Goal: Browse casually

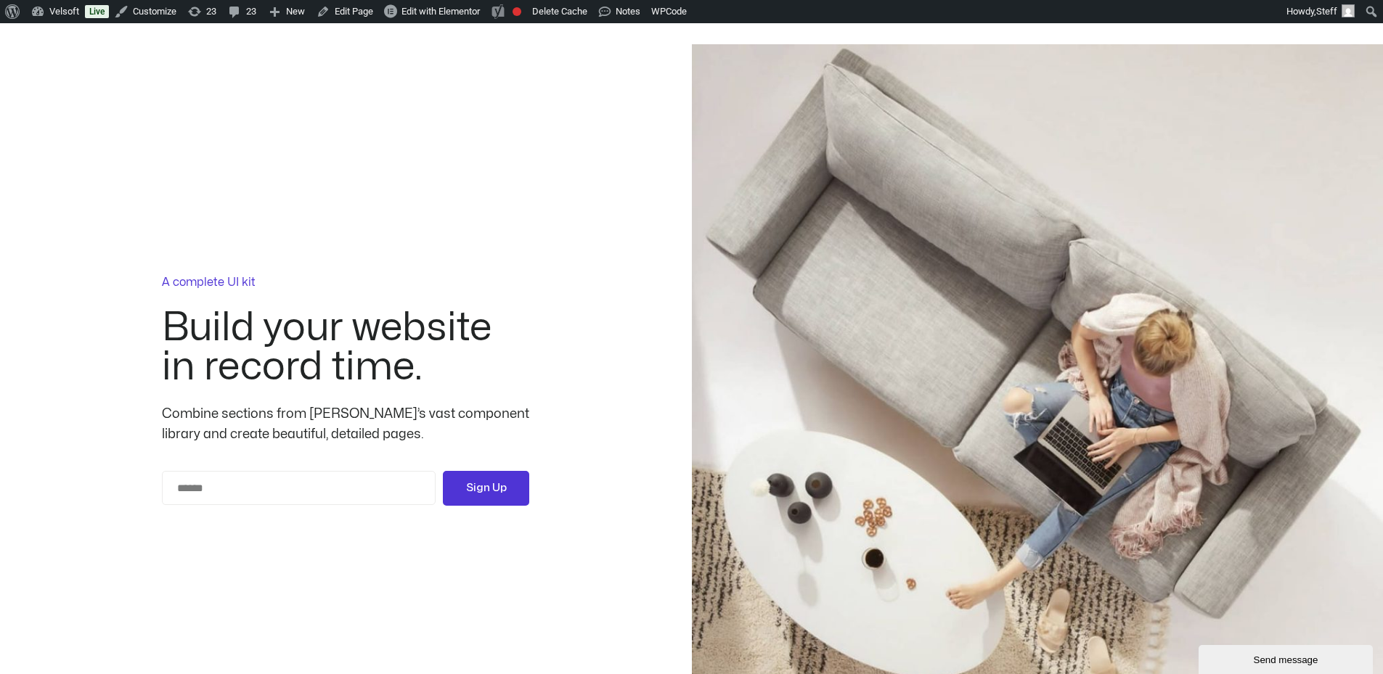
scroll to position [73, 0]
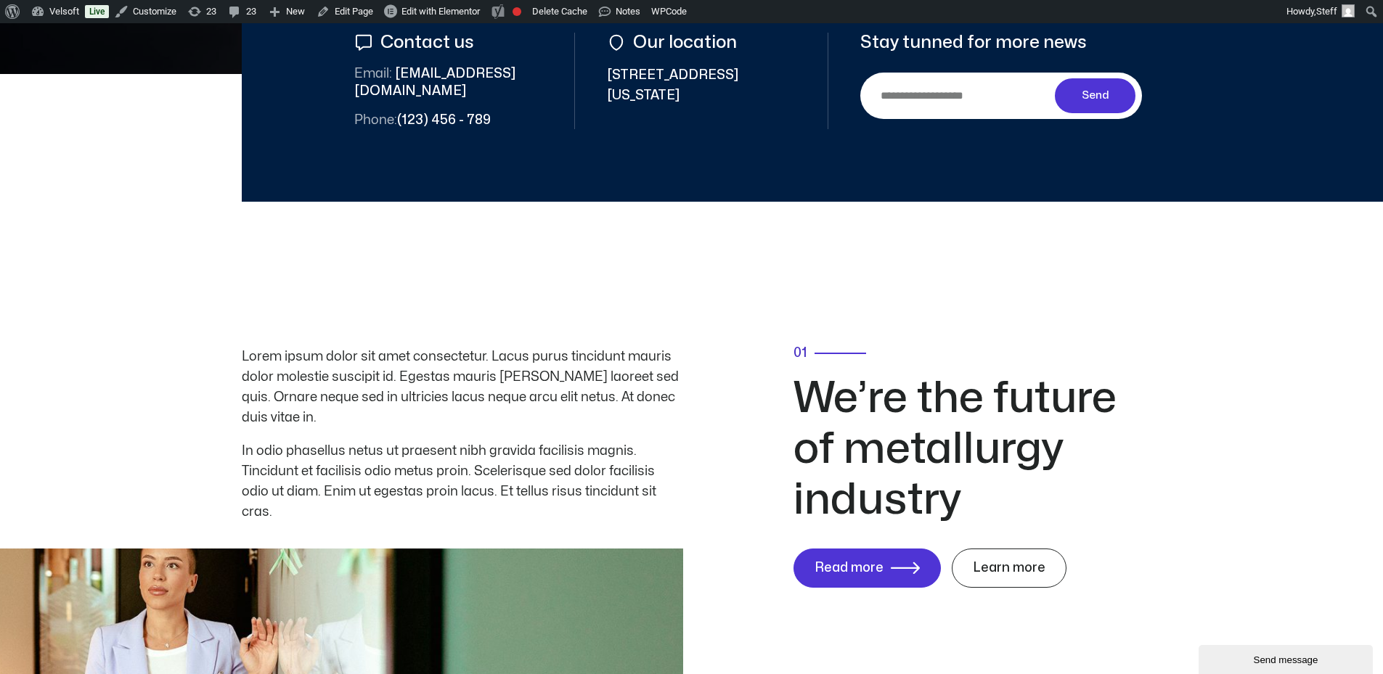
scroll to position [944, 0]
